Goal: Task Accomplishment & Management: Manage account settings

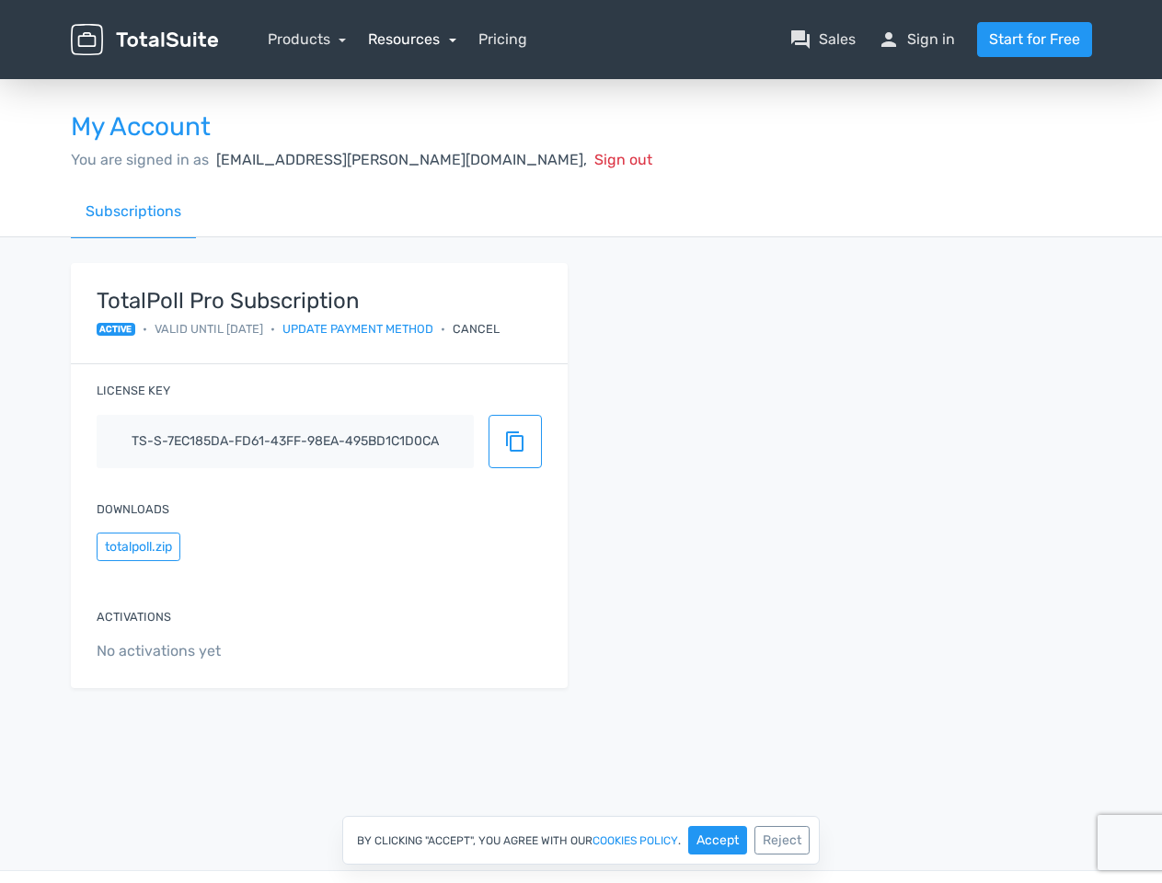
click at [411, 39] on link "Resources" at bounding box center [412, 38] width 88 height 17
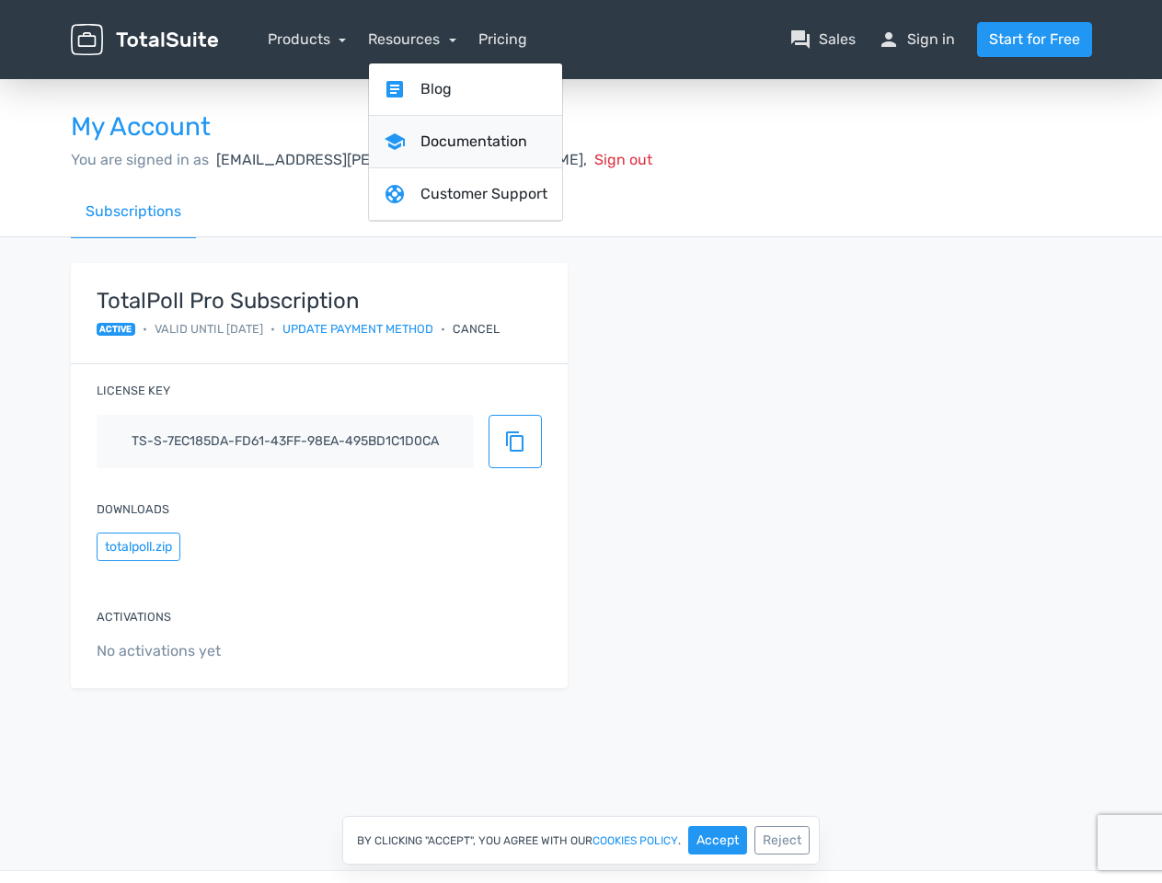
click at [444, 159] on link "school Documentation" at bounding box center [465, 142] width 193 height 52
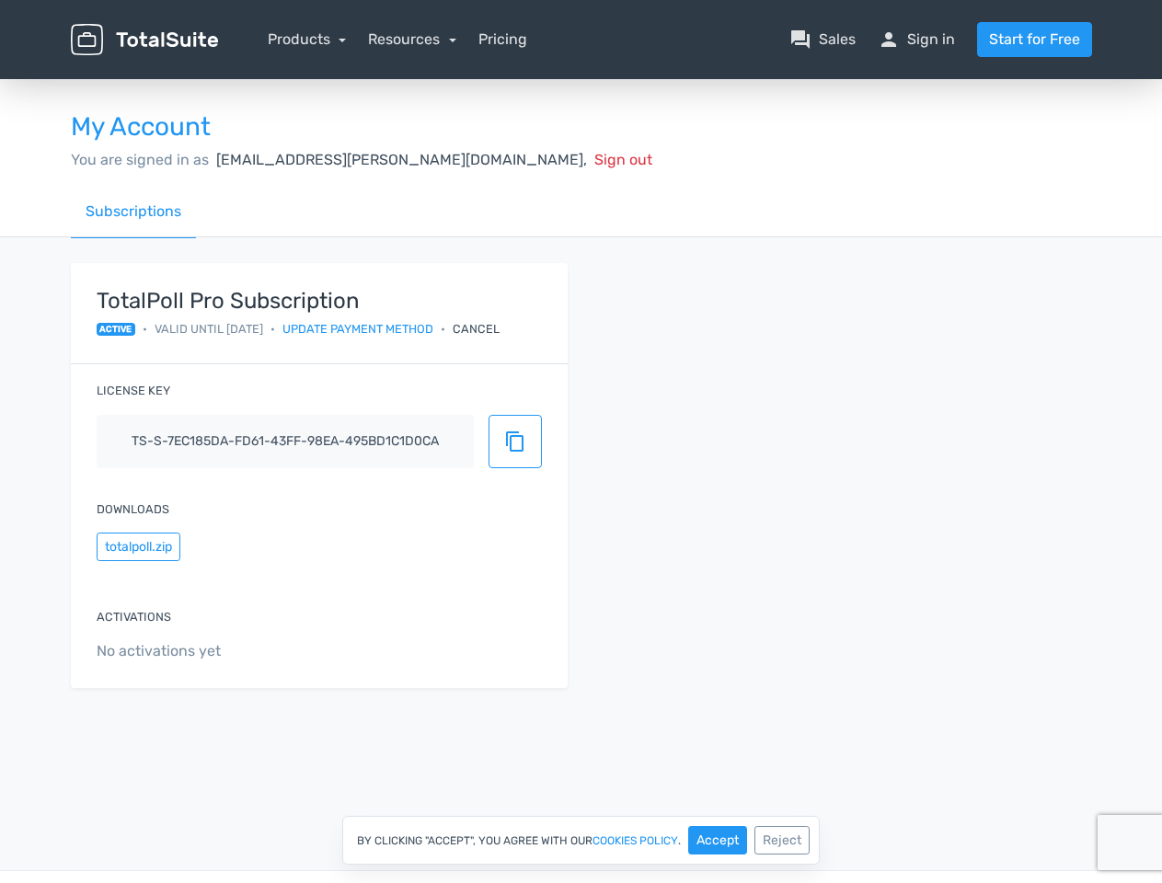
click at [493, 329] on div "Cancel" at bounding box center [476, 328] width 47 height 17
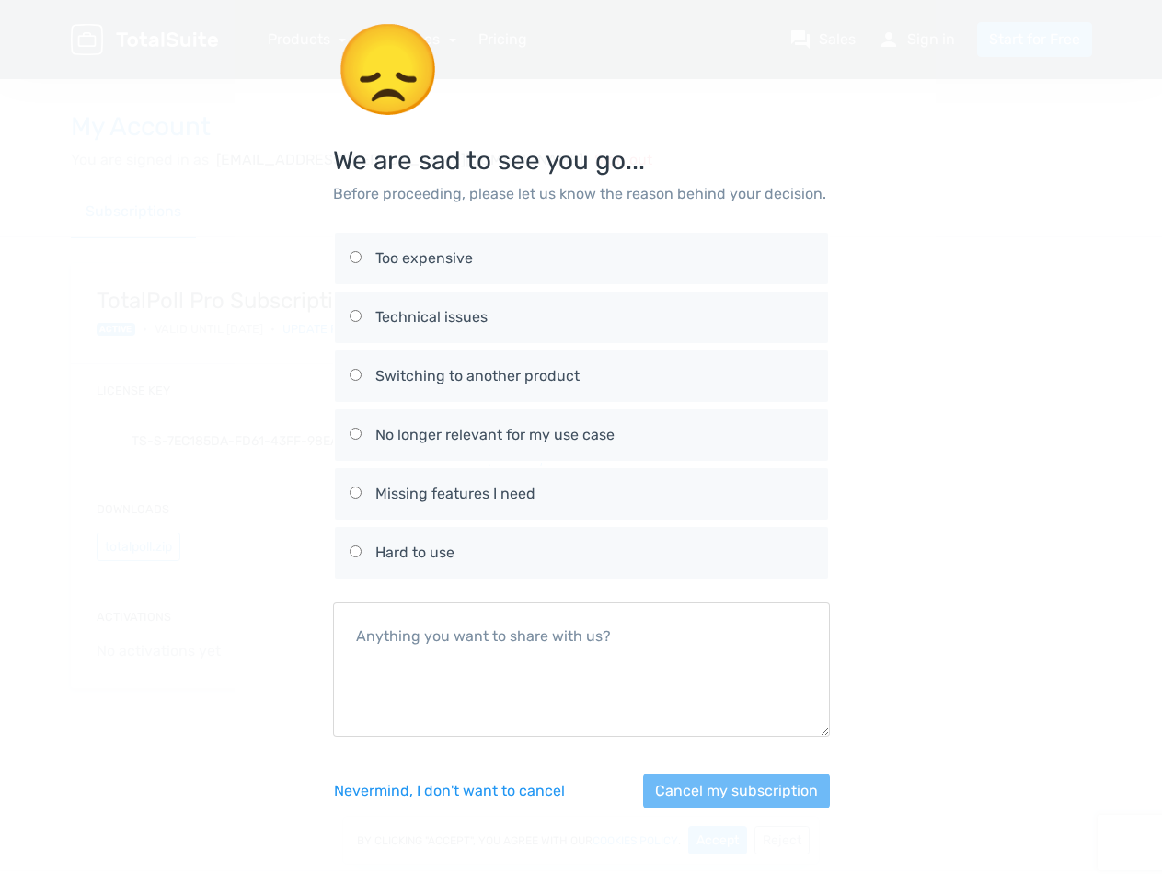
click at [515, 442] on div "No longer relevant for my use case" at bounding box center [594, 435] width 438 height 22
click at [362, 440] on input "No longer relevant for my use case" at bounding box center [356, 434] width 12 height 12
radio input "true"
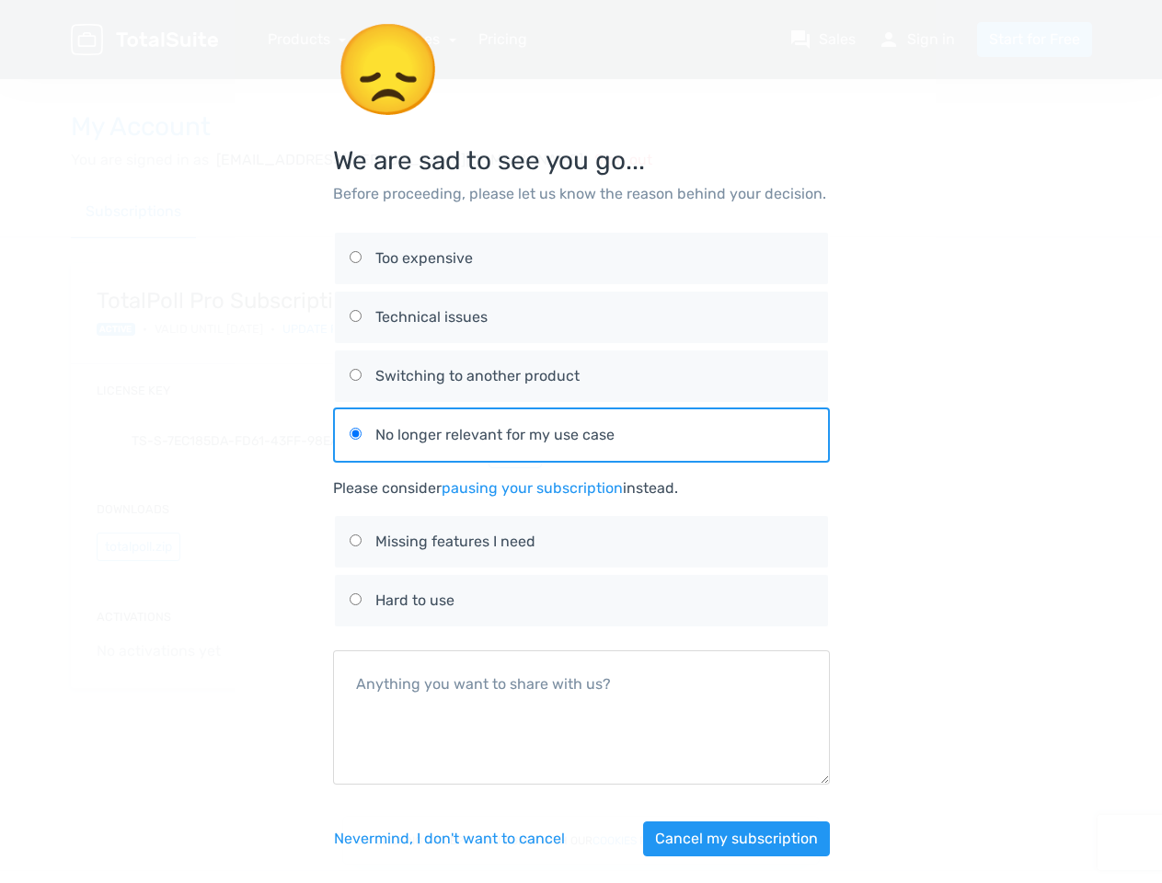
click at [138, 547] on div "😞 We are sad to see you go... Before proceeding, please let us know the reason …" at bounding box center [581, 450] width 1049 height 901
click at [718, 840] on button "Cancel my subscription" at bounding box center [736, 839] width 187 height 35
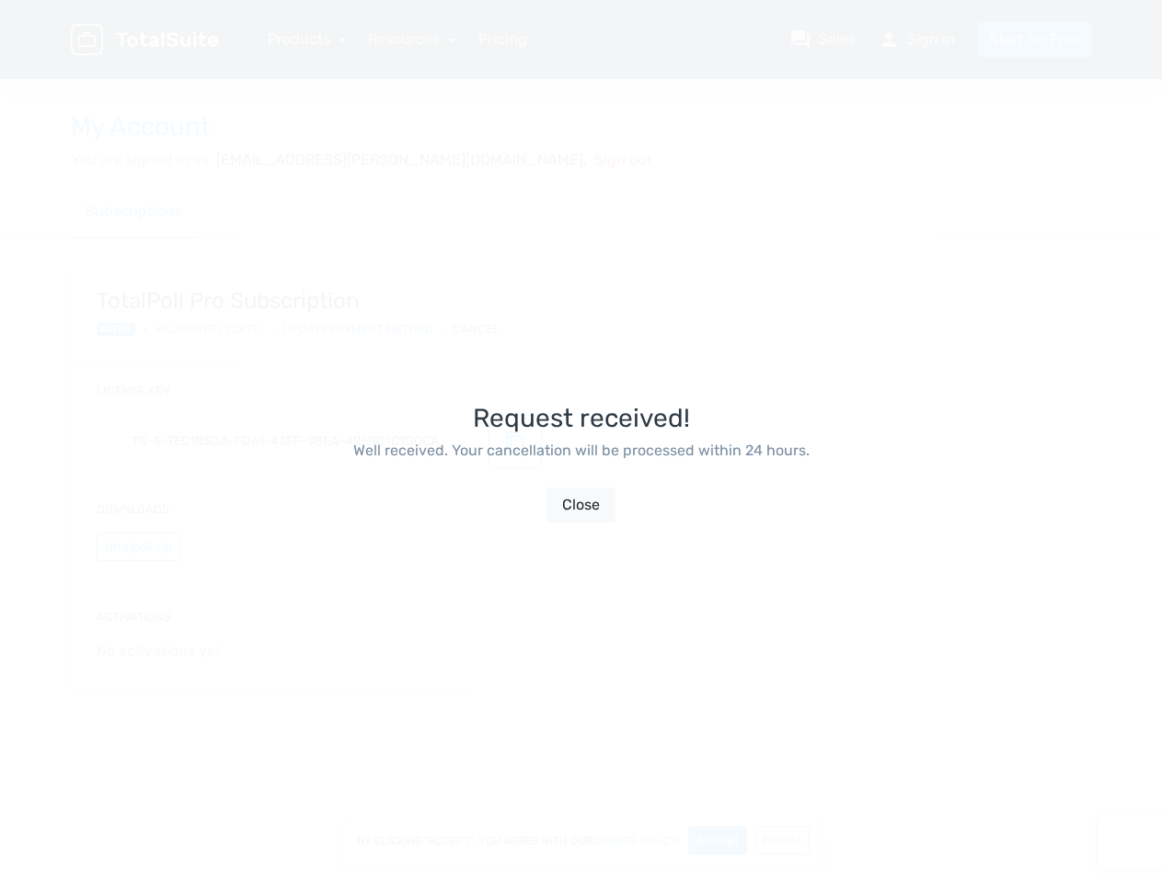
click at [782, 840] on div "Request received! Well received. Your cancellation will be processed within 24 …" at bounding box center [581, 463] width 497 height 883
